Goal: Task Accomplishment & Management: Use online tool/utility

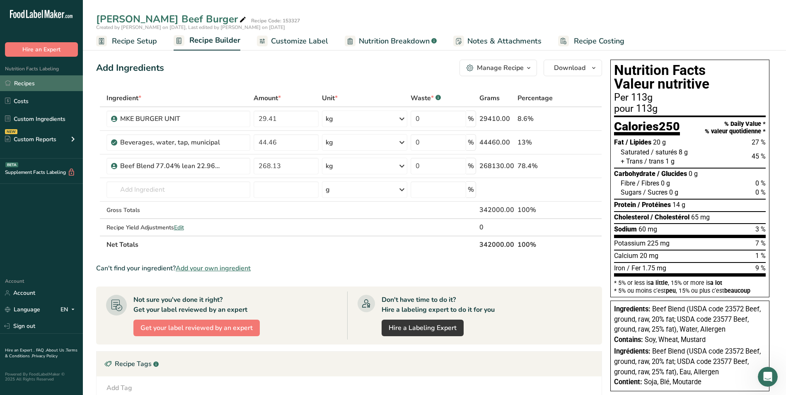
click at [22, 83] on link "Recipes" at bounding box center [41, 83] width 83 height 16
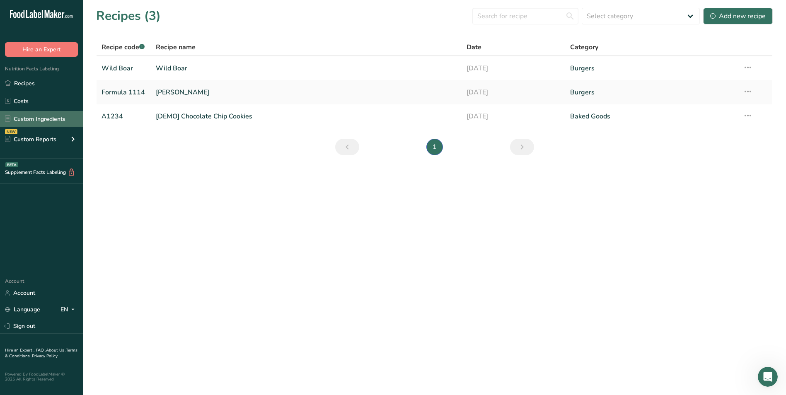
click at [45, 115] on link "Custom Ingredients" at bounding box center [41, 119] width 83 height 16
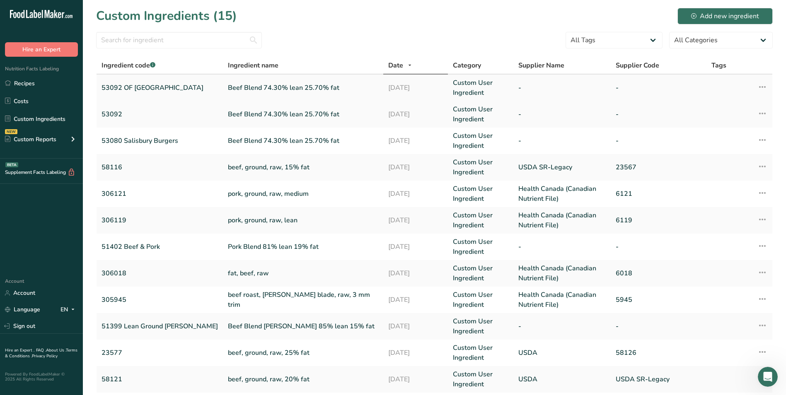
click at [761, 87] on icon at bounding box center [763, 87] width 10 height 15
click at [753, 99] on button "Edit Ingredient" at bounding box center [726, 105] width 82 height 21
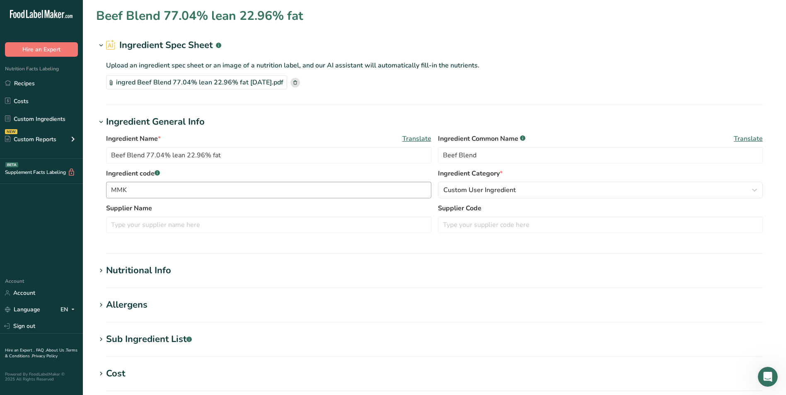
type input "Beef Blend 74.30% lean 25.70% fat"
type input "53092 OF [GEOGRAPHIC_DATA]"
click at [158, 224] on input "text" at bounding box center [268, 225] width 325 height 17
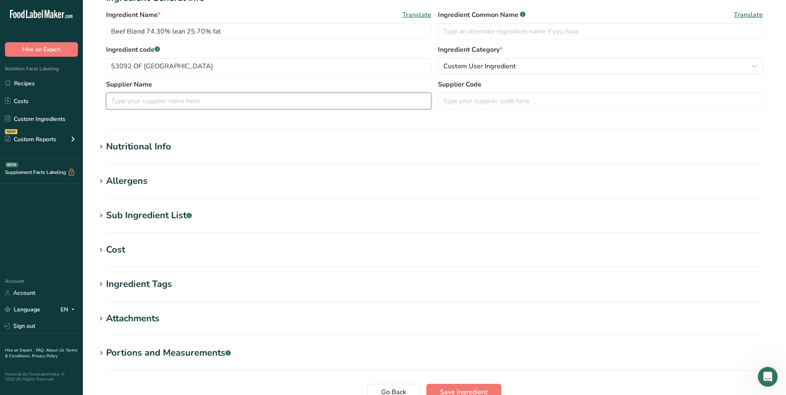
scroll to position [124, 0]
click at [169, 145] on div "Nutritional Info" at bounding box center [138, 147] width 65 height 14
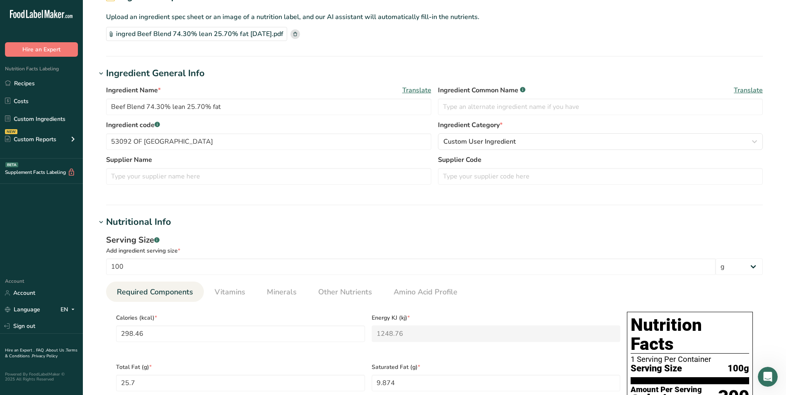
scroll to position [0, 0]
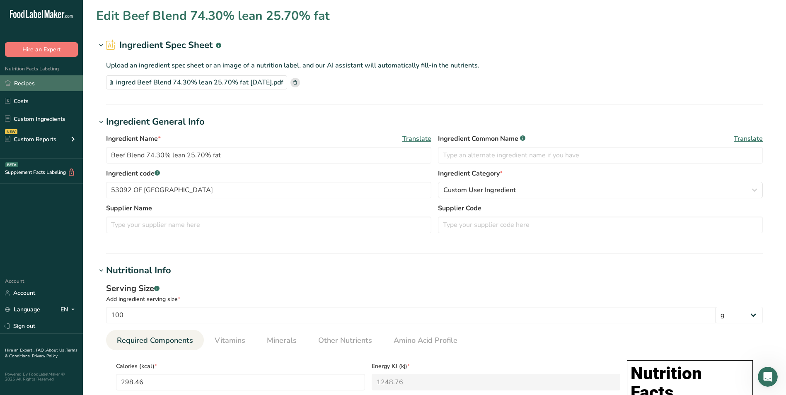
click at [31, 83] on link "Recipes" at bounding box center [41, 83] width 83 height 16
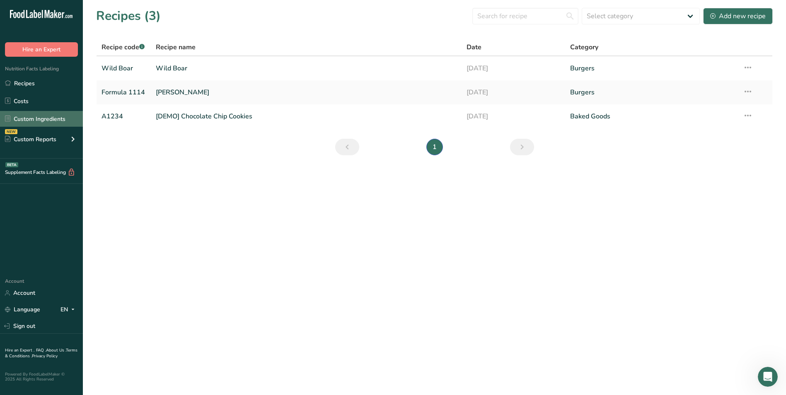
click at [51, 124] on link "Custom Ingredients" at bounding box center [41, 119] width 83 height 16
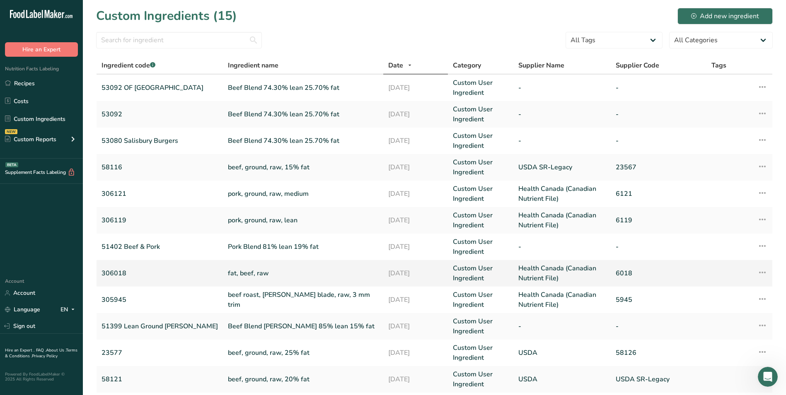
scroll to position [144, 0]
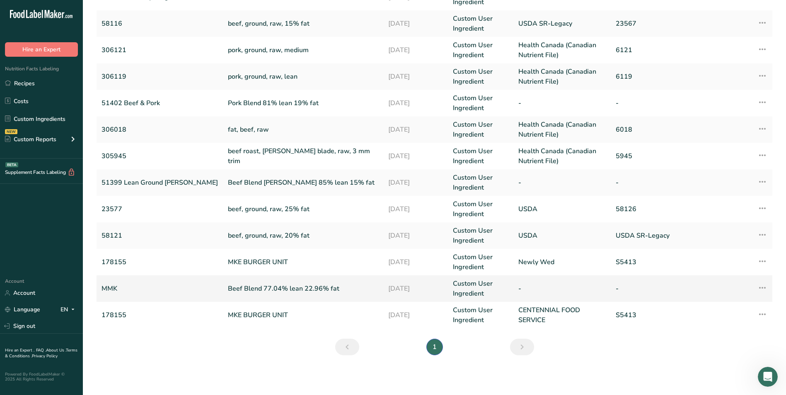
click at [763, 290] on icon at bounding box center [763, 288] width 10 height 15
click at [746, 302] on div "Edit Ingredient" at bounding box center [726, 307] width 69 height 10
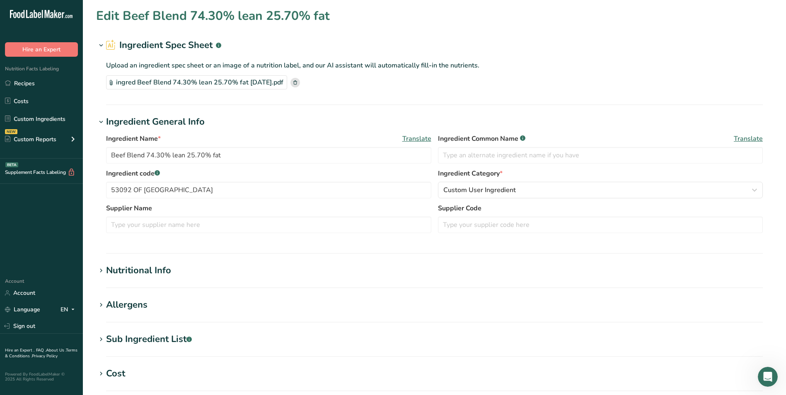
type input "Beef Blend 77.04% lean 22.96% fat"
type input "Beef Blend"
type input "MMK"
click at [44, 246] on div ".a-20{fill:#fff;} Hire an Expert Nutrition Facts Labeling Recipes Costs Custom …" at bounding box center [41, 136] width 83 height 258
click at [35, 118] on link "Custom Ingredients" at bounding box center [41, 119] width 83 height 16
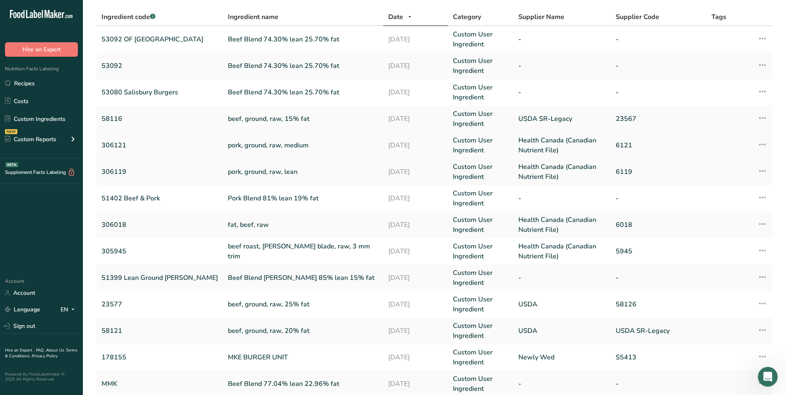
scroll to position [124, 0]
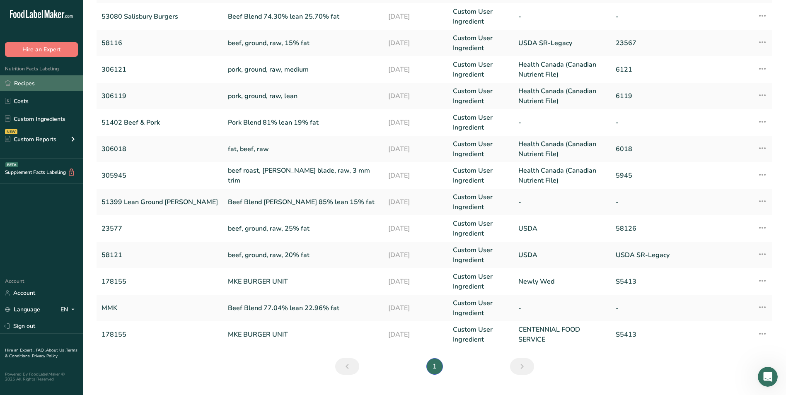
click at [28, 79] on link "Recipes" at bounding box center [41, 83] width 83 height 16
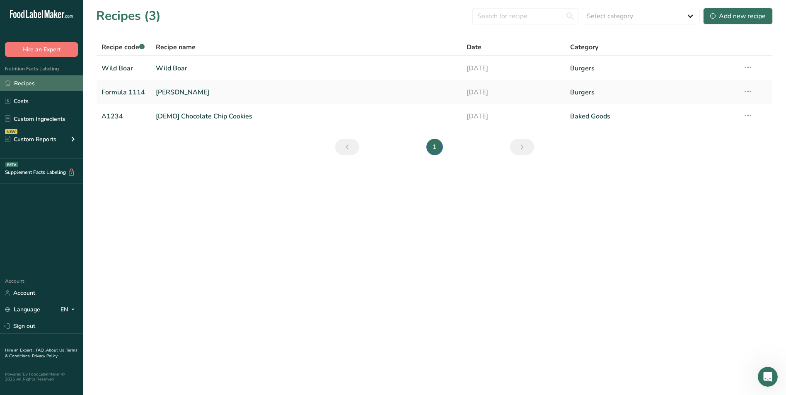
click at [39, 83] on link "Recipes" at bounding box center [41, 83] width 83 height 16
click at [41, 84] on link "Recipes" at bounding box center [41, 83] width 83 height 16
click at [43, 123] on link "Custom Ingredients" at bounding box center [41, 119] width 83 height 16
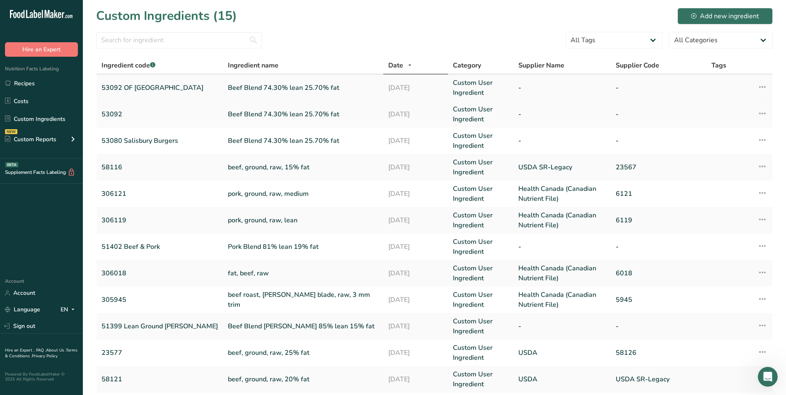
click at [228, 89] on link "Beef Blend 74.30% lean 25.70% fat" at bounding box center [303, 88] width 150 height 10
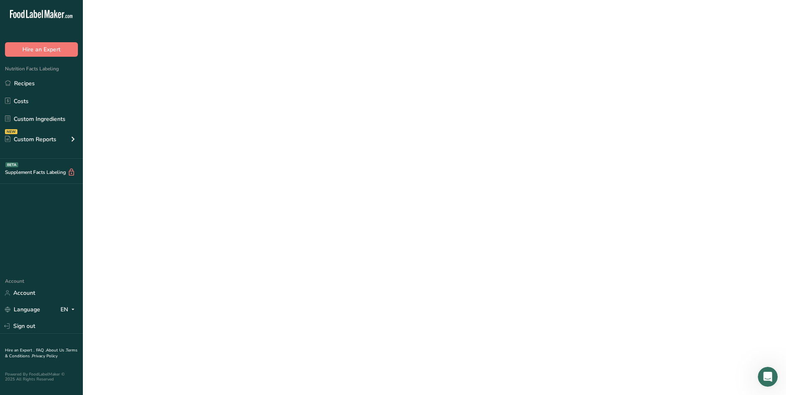
click at [228, 89] on link "Beef Blend 74.30% lean 25.70% fat" at bounding box center [303, 88] width 150 height 10
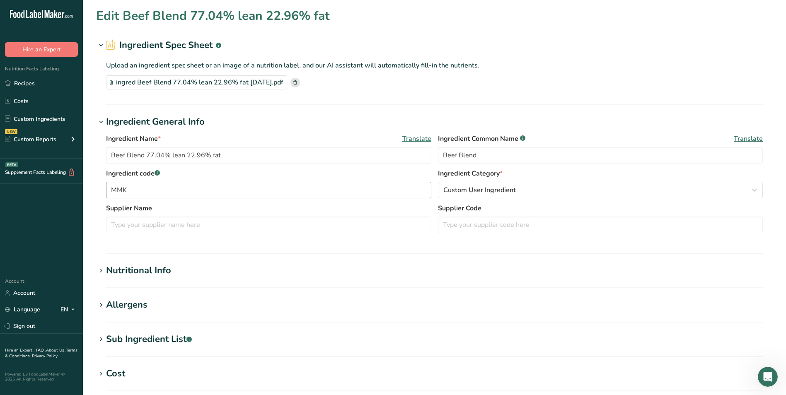
type input "Beef Blend 74.30% lean 25.70% fat"
type input "53092 OF [GEOGRAPHIC_DATA]"
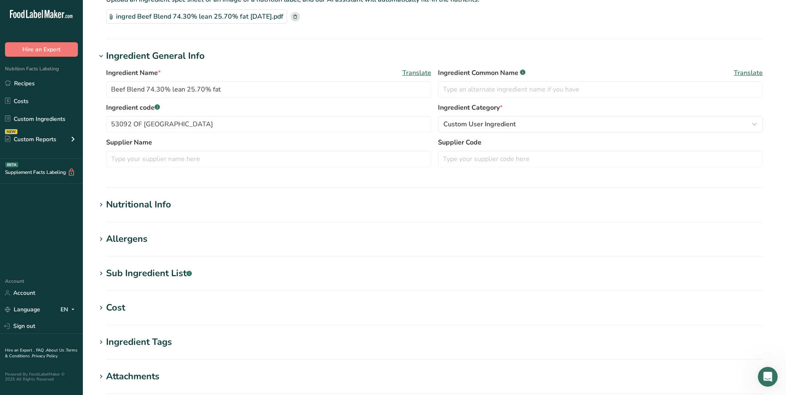
scroll to position [83, 0]
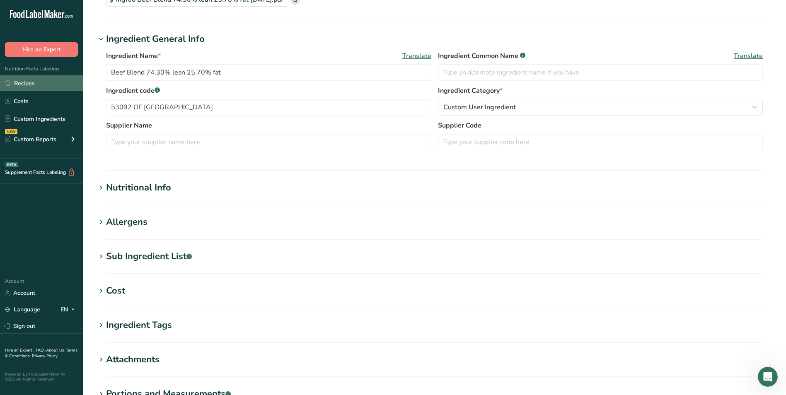
click at [48, 85] on link "Recipes" at bounding box center [41, 83] width 83 height 16
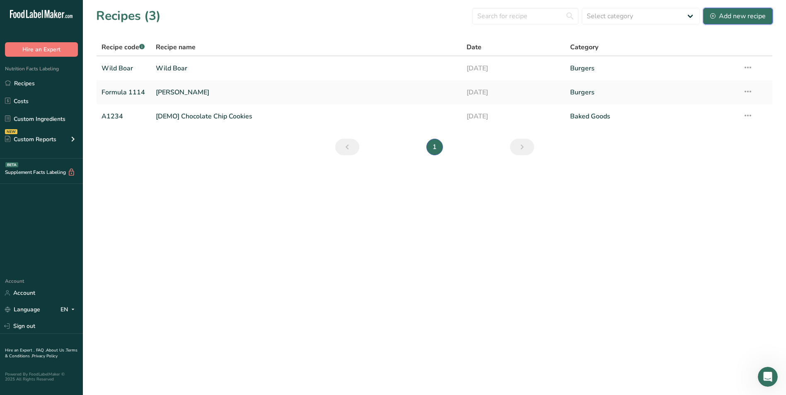
click at [740, 19] on div "Add new recipe" at bounding box center [738, 16] width 56 height 10
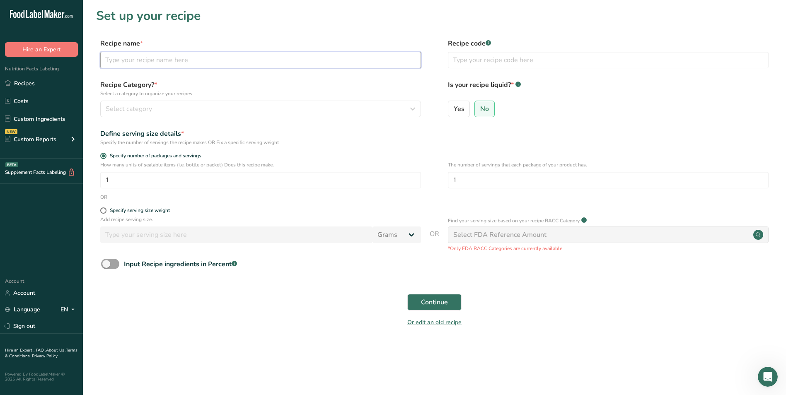
click at [113, 59] on input "text" at bounding box center [260, 60] width 321 height 17
click at [45, 80] on link "Recipes" at bounding box center [41, 83] width 83 height 16
